Goal: Task Accomplishment & Management: Manage account settings

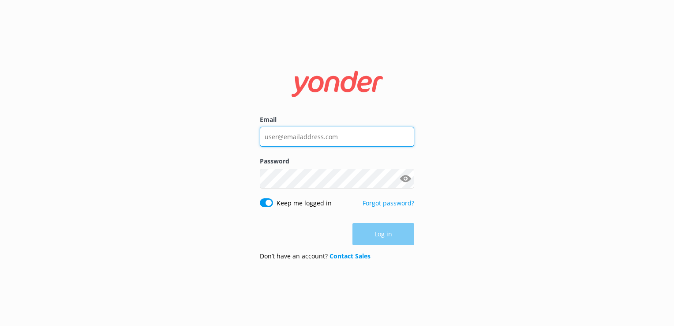
type input "[EMAIL_ADDRESS][DOMAIN_NAME]"
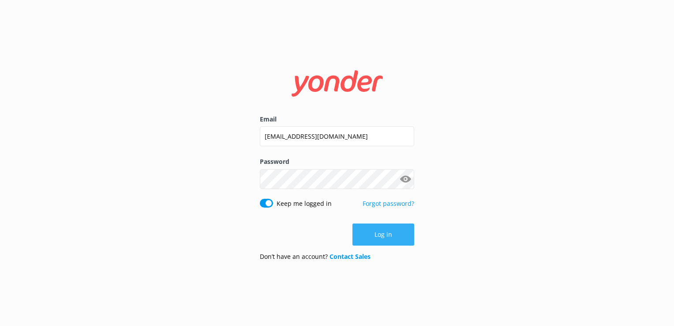
click at [380, 236] on div "Log in" at bounding box center [337, 234] width 154 height 22
click at [386, 238] on button "Log in" at bounding box center [384, 234] width 62 height 22
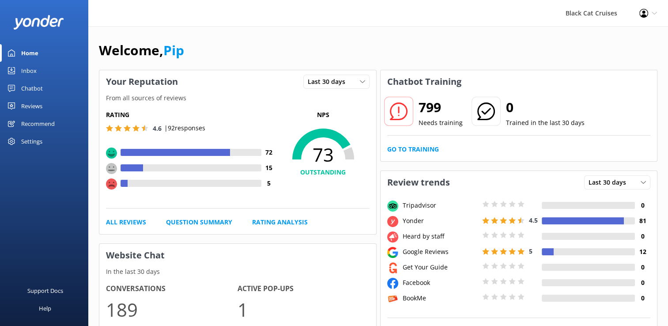
click at [23, 70] on div "Inbox" at bounding box center [28, 71] width 15 height 18
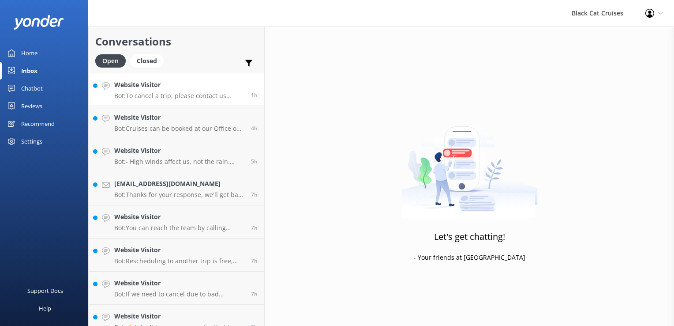
click at [144, 96] on p "Bot: To cancel a trip, please contact us directly by calling [PHONE_NUMBER] or …" at bounding box center [179, 96] width 130 height 8
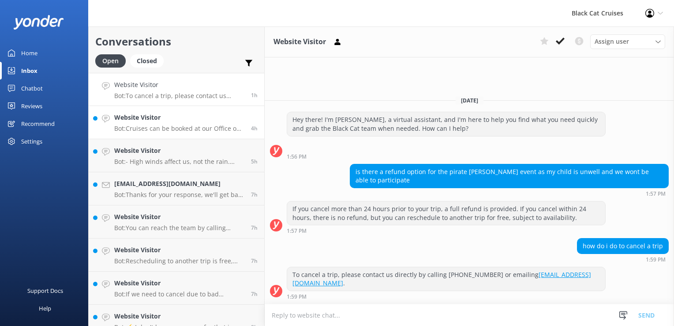
click at [152, 124] on p "Bot: Cruises can be booked at our Office on the [GEOGRAPHIC_DATA] and at our Be…" at bounding box center [179, 128] width 130 height 8
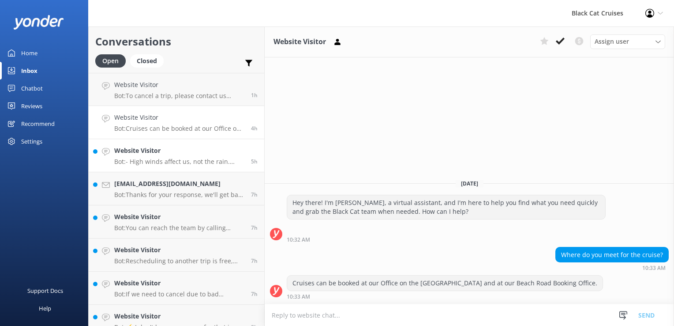
click at [155, 159] on p "Bot: - High winds affect us, not the rain. Decisions are made on the day of the…" at bounding box center [179, 162] width 130 height 8
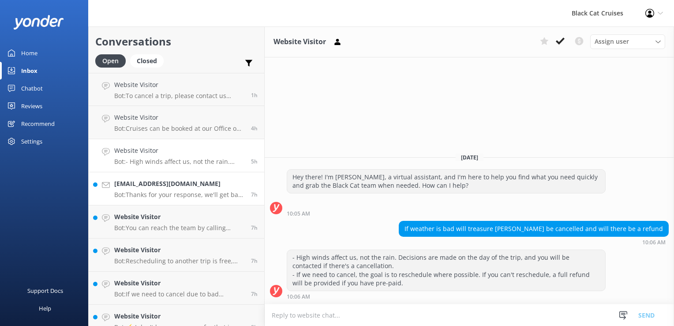
click at [147, 193] on p "Bot: Thanks for your response, we'll get back to you as soon as we can during o…" at bounding box center [179, 195] width 130 height 8
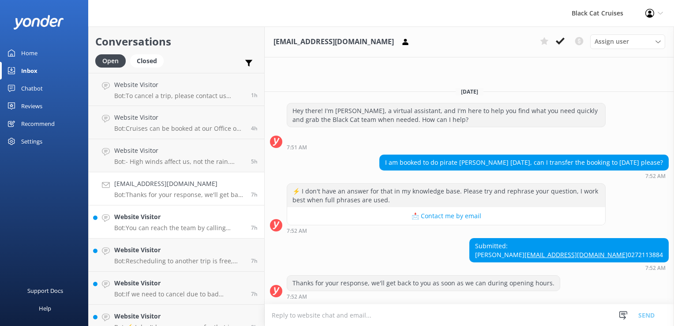
click at [152, 226] on p "Bot: You can reach the team by calling [PHONE_NUMBER] for Akaroa trips or [PHON…" at bounding box center [179, 228] width 130 height 8
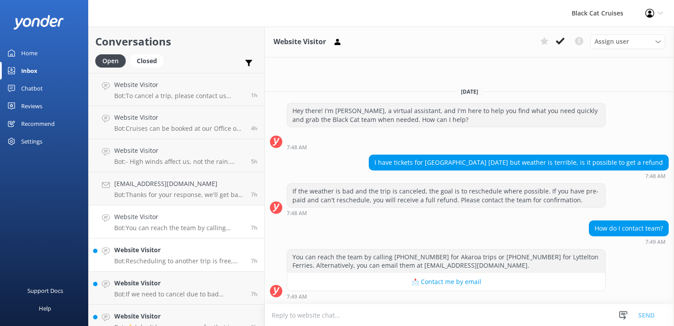
click at [149, 260] on p "Bot: Rescheduling to another trip is free, subject to availability. If you need…" at bounding box center [179, 261] width 130 height 8
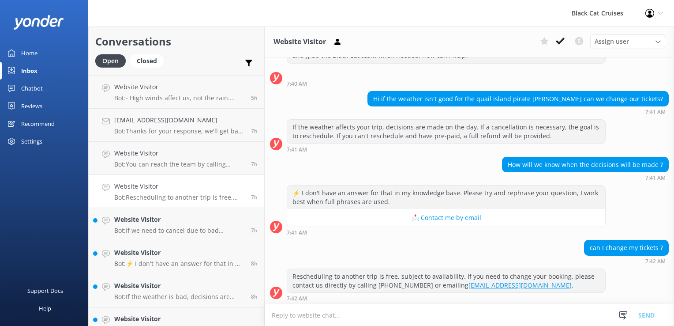
scroll to position [88, 0]
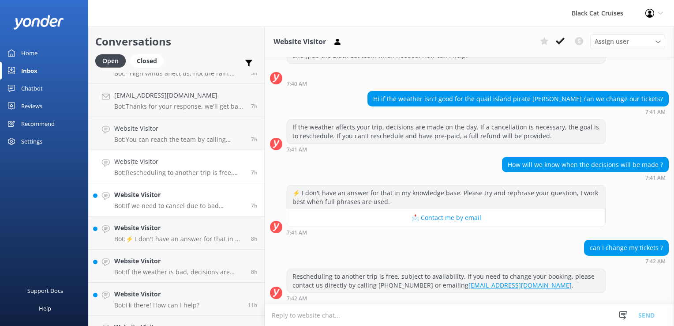
click at [135, 206] on p "Bot: If we need to cancel due to bad weather, our goal is to reschedule where w…" at bounding box center [179, 206] width 130 height 8
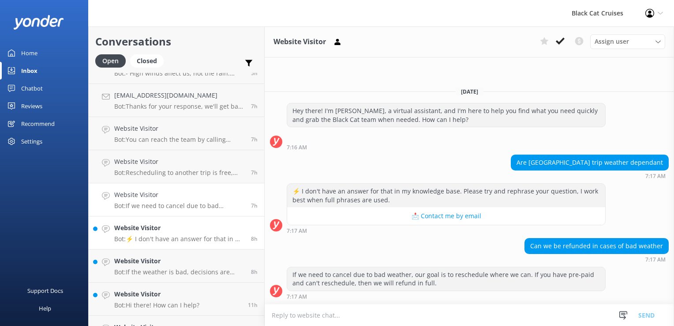
drag, startPoint x: 154, startPoint y: 230, endPoint x: 154, endPoint y: 235, distance: 4.4
click at [154, 232] on h4 "Website Visitor" at bounding box center [179, 228] width 130 height 10
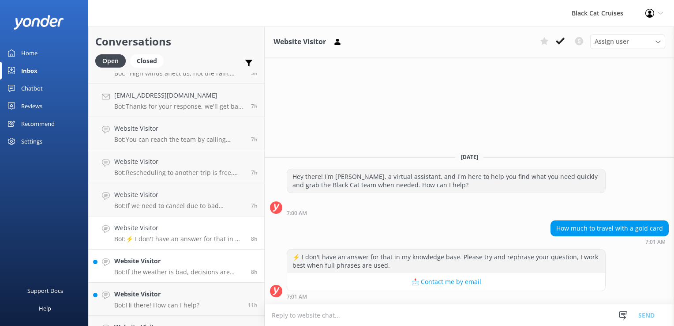
click at [144, 265] on h4 "Website Visitor" at bounding box center [179, 261] width 130 height 10
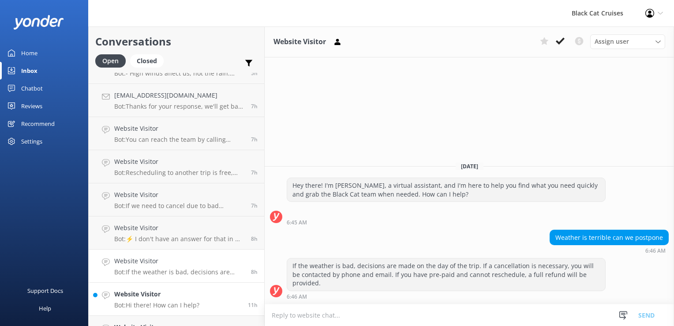
click at [125, 304] on p "Bot: Hi there! How can I help?" at bounding box center [156, 305] width 85 height 8
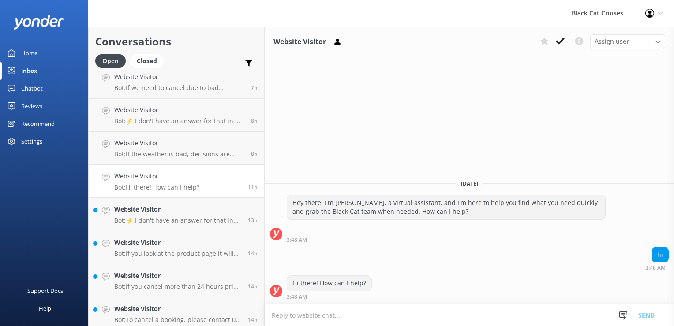
scroll to position [211, 0]
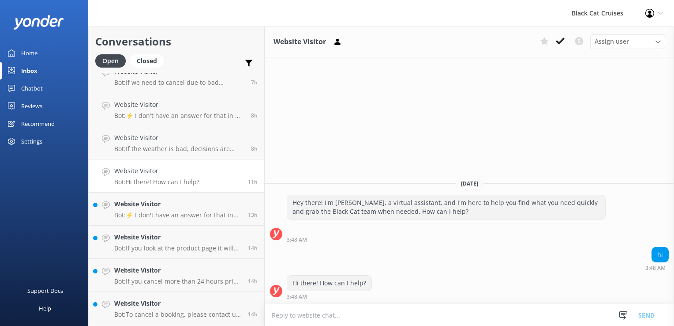
click at [155, 179] on p "Bot: Hi there! How can I help?" at bounding box center [156, 182] width 85 height 8
click at [148, 216] on p "Bot: ⚡ I don't have an answer for that in my knowledge base. Please try and rep…" at bounding box center [177, 215] width 127 height 8
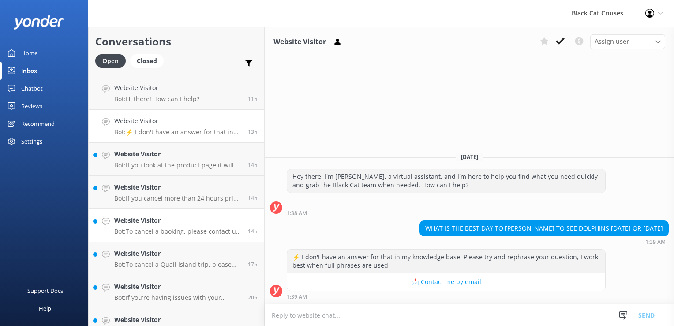
scroll to position [300, 0]
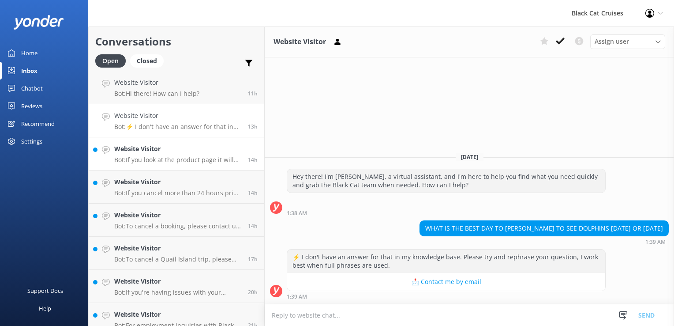
click at [147, 149] on h4 "Website Visitor" at bounding box center [177, 149] width 127 height 10
